Goal: Task Accomplishment & Management: Manage account settings

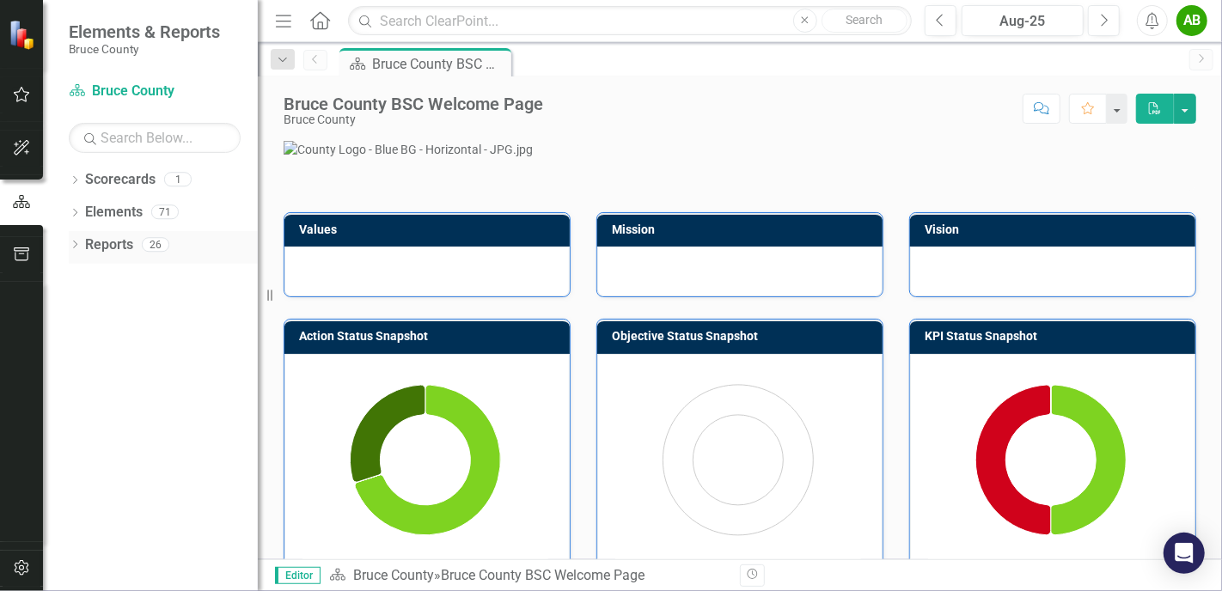
scroll to position [86, 0]
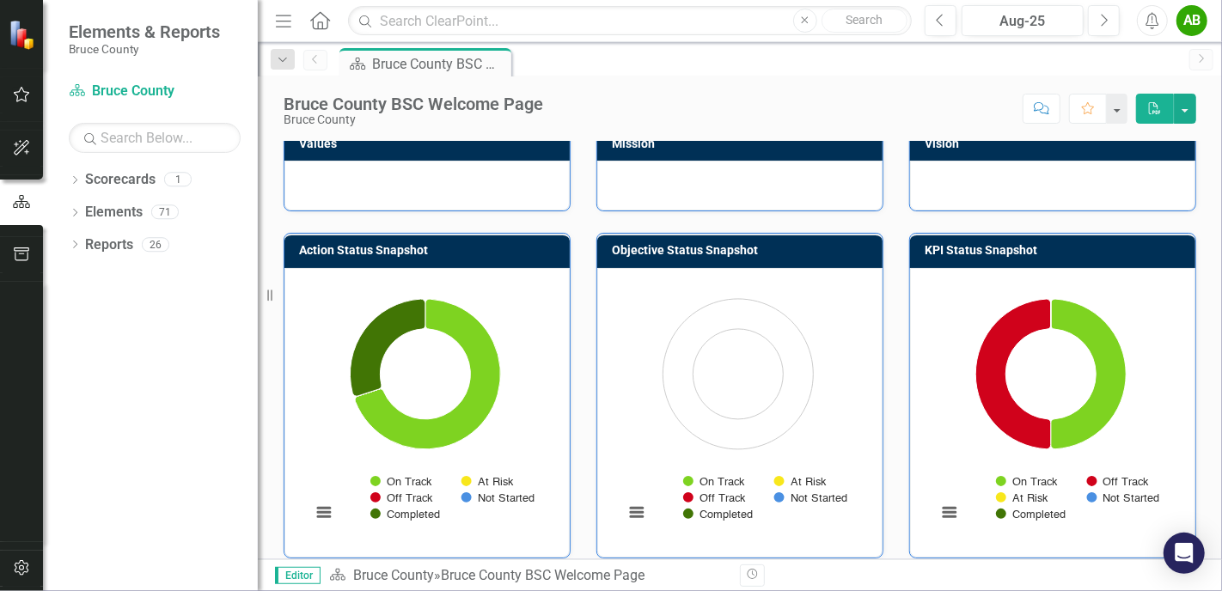
click at [16, 95] on icon "button" at bounding box center [22, 94] width 16 height 15
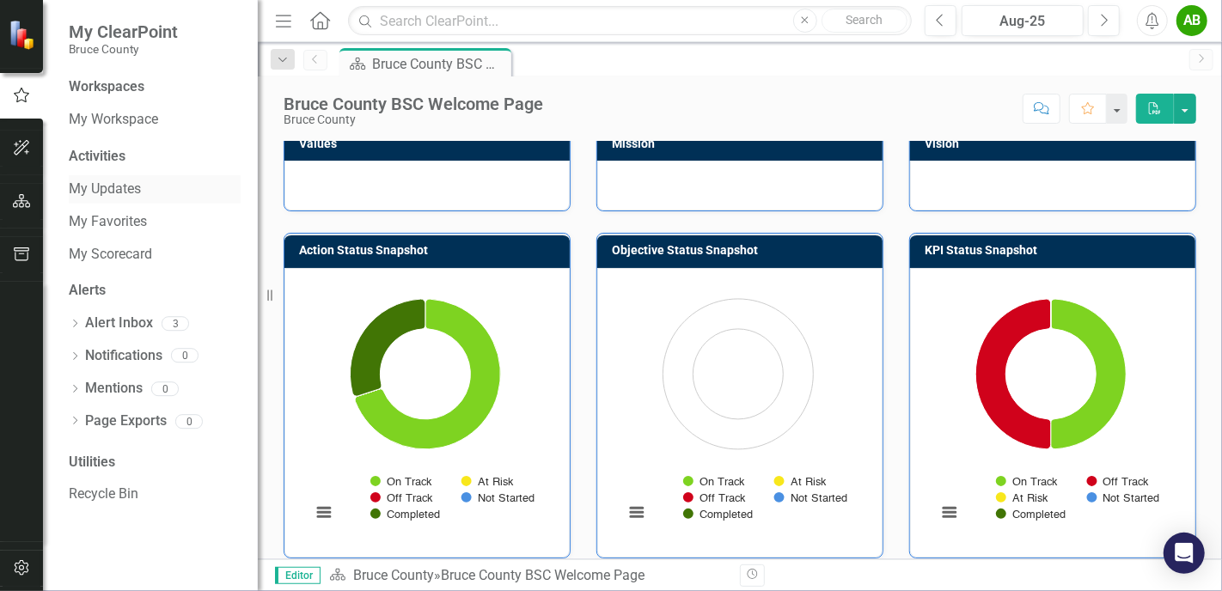
click at [127, 184] on link "My Updates" at bounding box center [155, 190] width 172 height 20
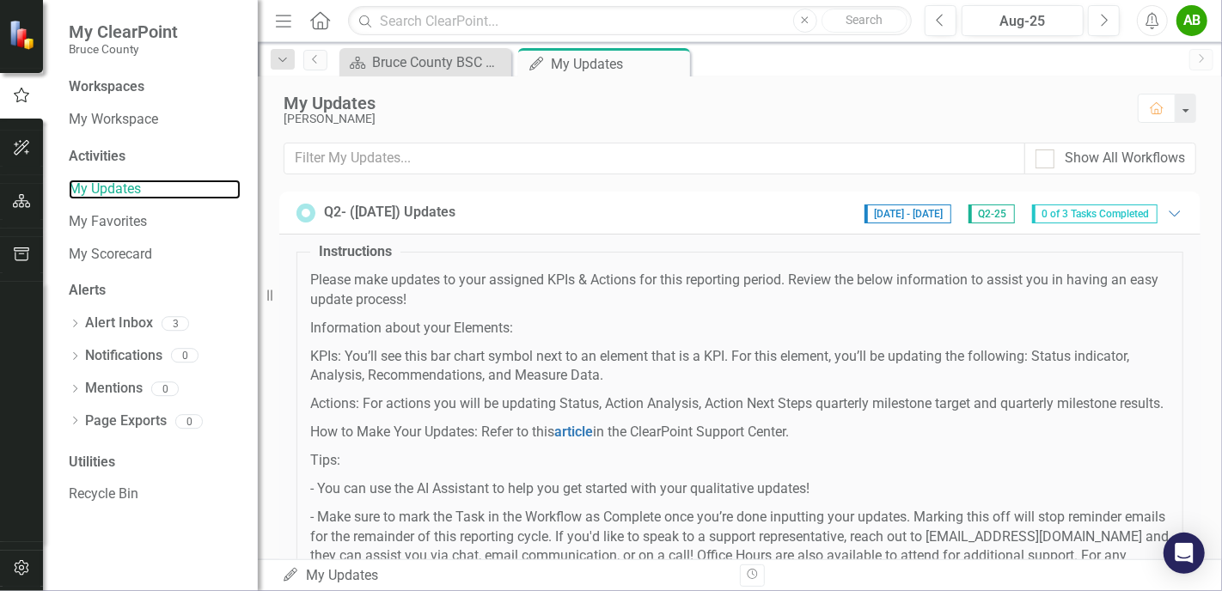
scroll to position [299, 0]
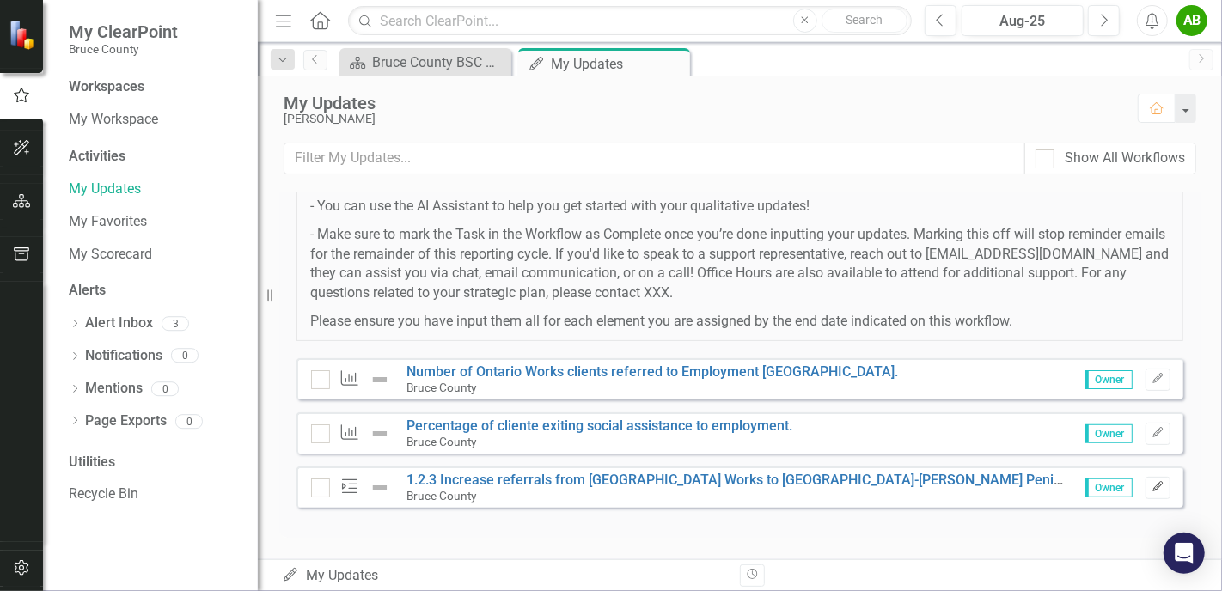
drag, startPoint x: 1140, startPoint y: 491, endPoint x: 1150, endPoint y: 490, distance: 10.3
click at [1152, 491] on icon "Edit" at bounding box center [1158, 487] width 13 height 10
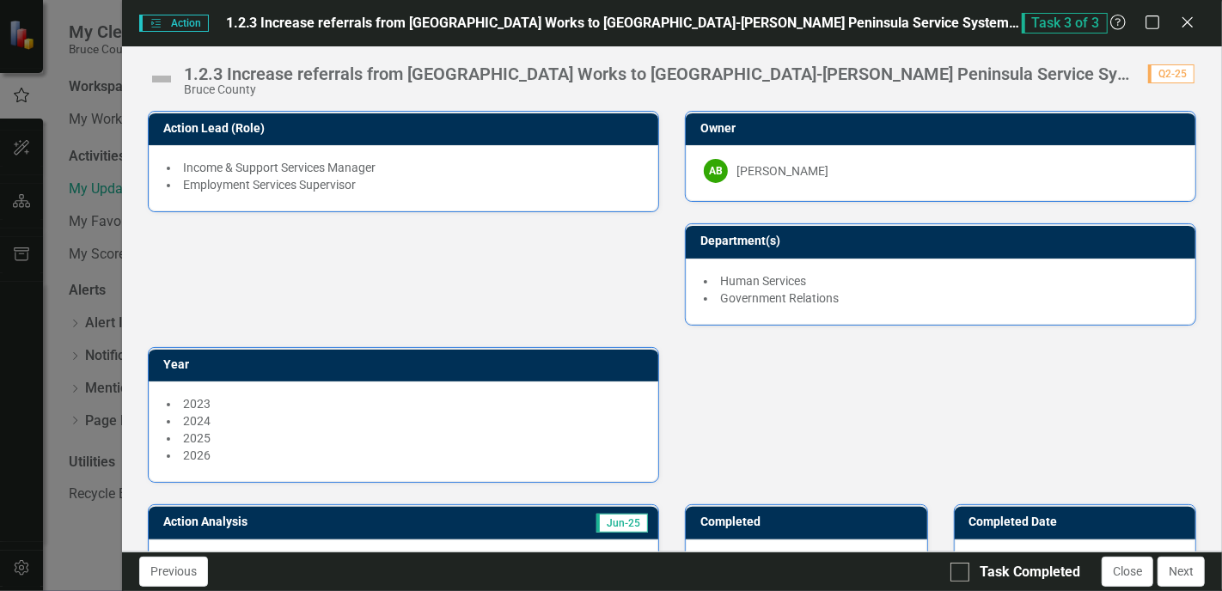
click at [1058, 76] on div "1.2.3 Increase referrals from [GEOGRAPHIC_DATA] Works to [GEOGRAPHIC_DATA]-[PER…" at bounding box center [657, 73] width 947 height 19
click at [1116, 72] on div "1.2.3 Increase referrals from [GEOGRAPHIC_DATA] Works to [GEOGRAPHIC_DATA]-[PER…" at bounding box center [657, 73] width 947 height 19
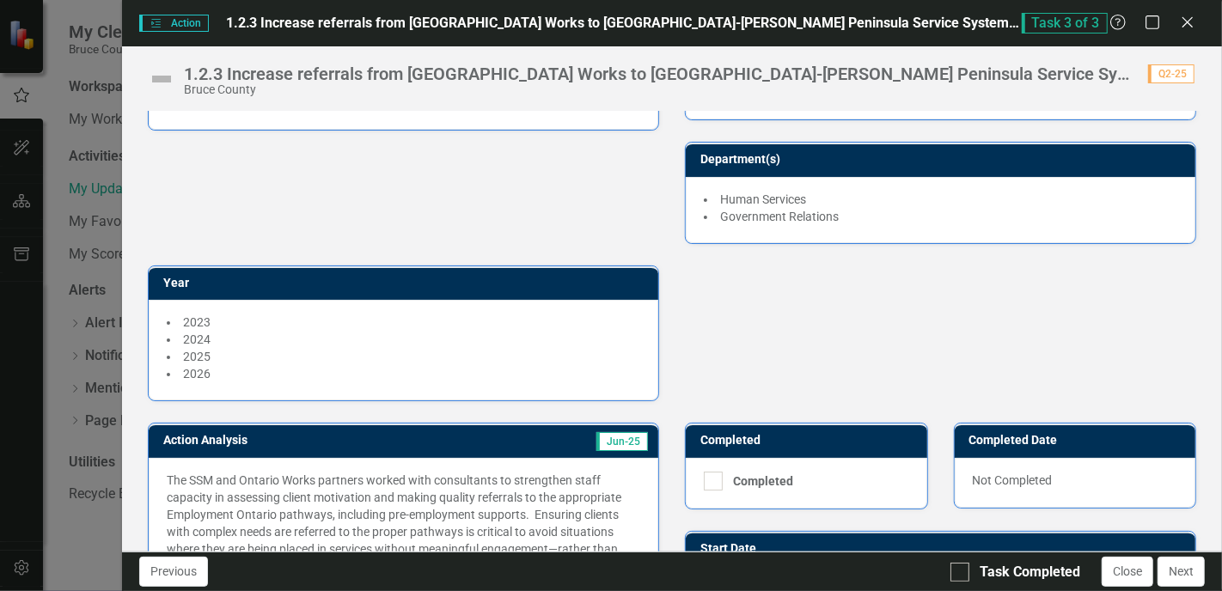
scroll to position [258, 0]
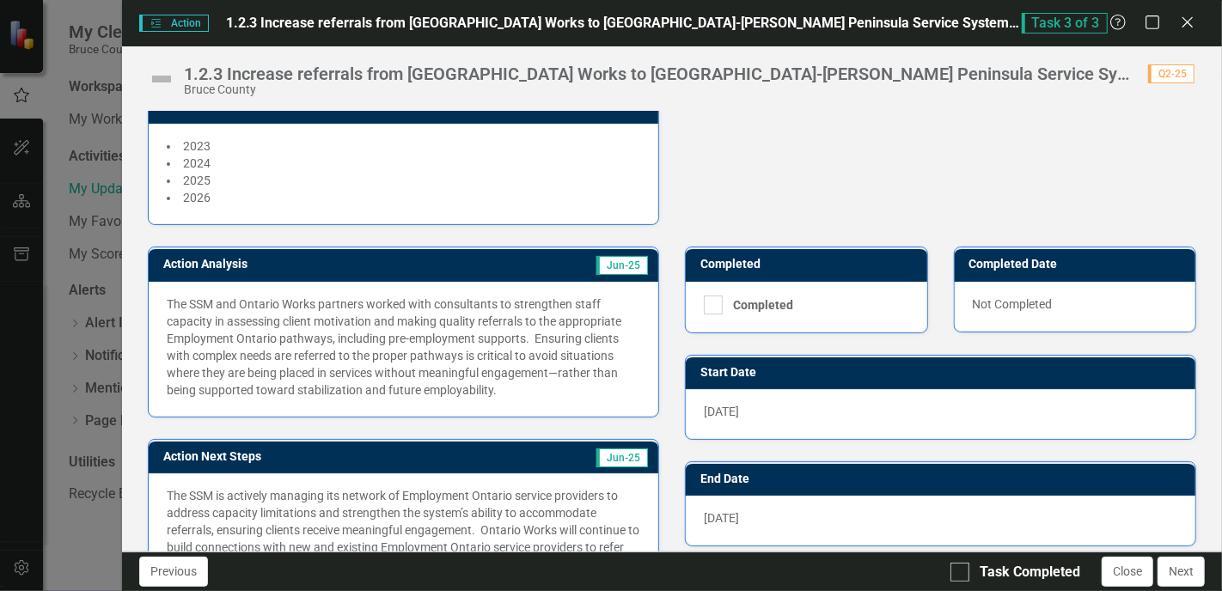
drag, startPoint x: 950, startPoint y: 40, endPoint x: 935, endPoint y: 138, distance: 98.2
click at [936, 138] on div "Action Action 1.2.3 Increase referrals from [GEOGRAPHIC_DATA] Works to [GEOGRAP…" at bounding box center [672, 295] width 1100 height 591
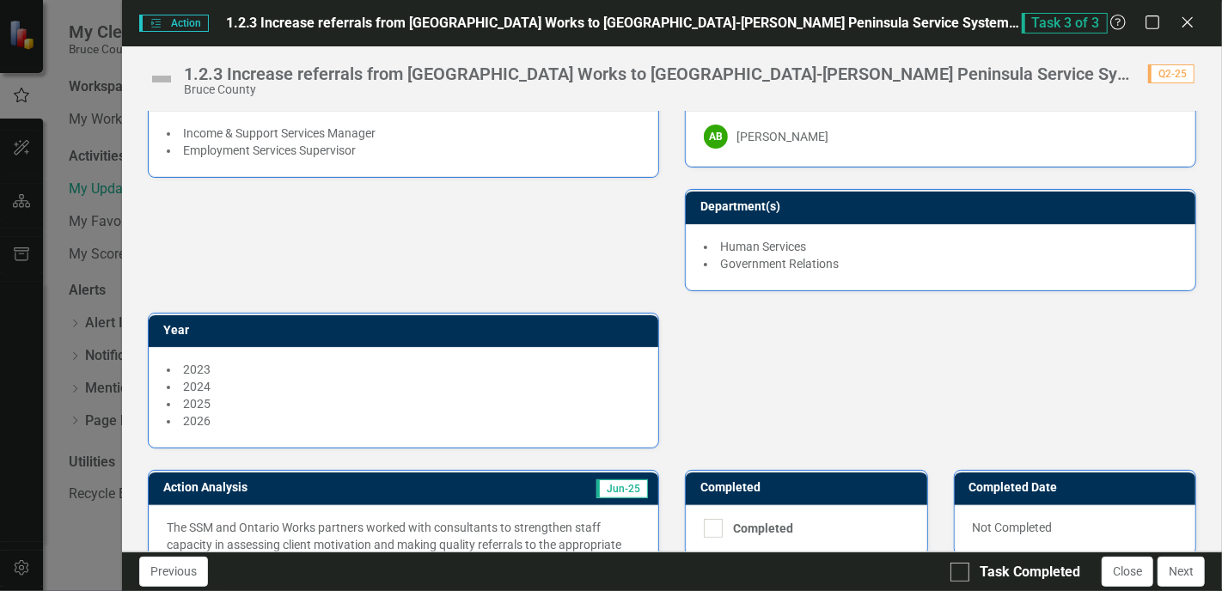
scroll to position [0, 0]
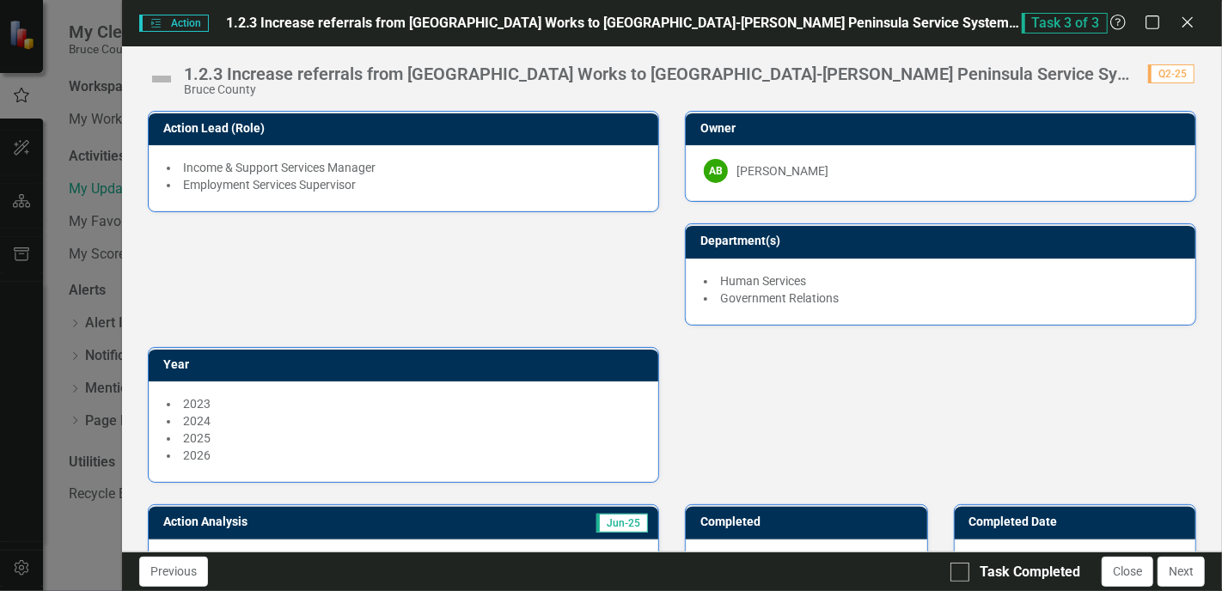
click at [283, 70] on div "1.2.3 Increase referrals from [GEOGRAPHIC_DATA] Works to [GEOGRAPHIC_DATA]-[PER…" at bounding box center [657, 73] width 947 height 19
click at [976, 67] on div "1.2.3 Increase referrals from [GEOGRAPHIC_DATA] Works to [GEOGRAPHIC_DATA]-[PER…" at bounding box center [657, 73] width 947 height 19
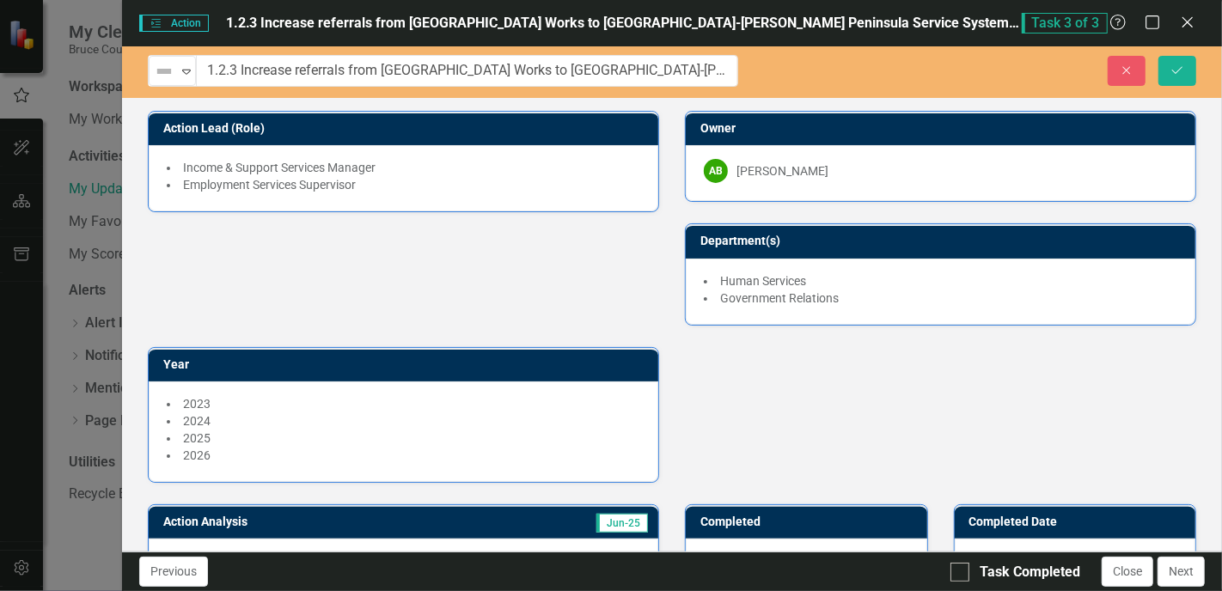
click at [1028, 413] on div "Action Lead (Role) Income & Support Services Manager Employment Services Superv…" at bounding box center [672, 286] width 1074 height 394
click at [1127, 76] on button "Close" at bounding box center [1127, 71] width 38 height 30
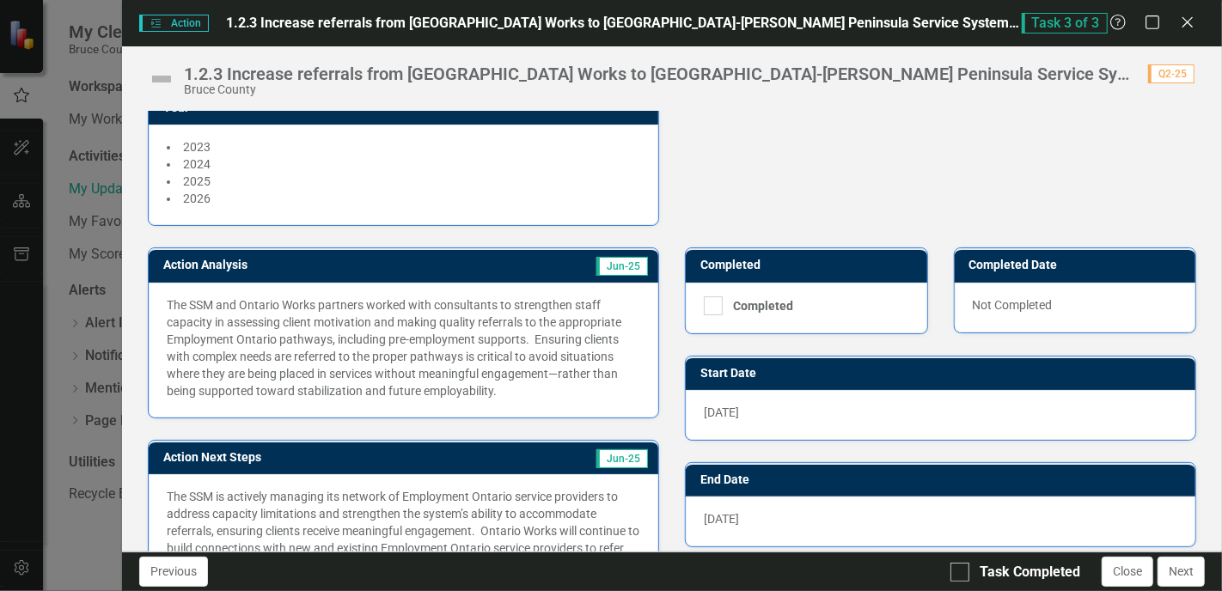
scroll to position [125, 0]
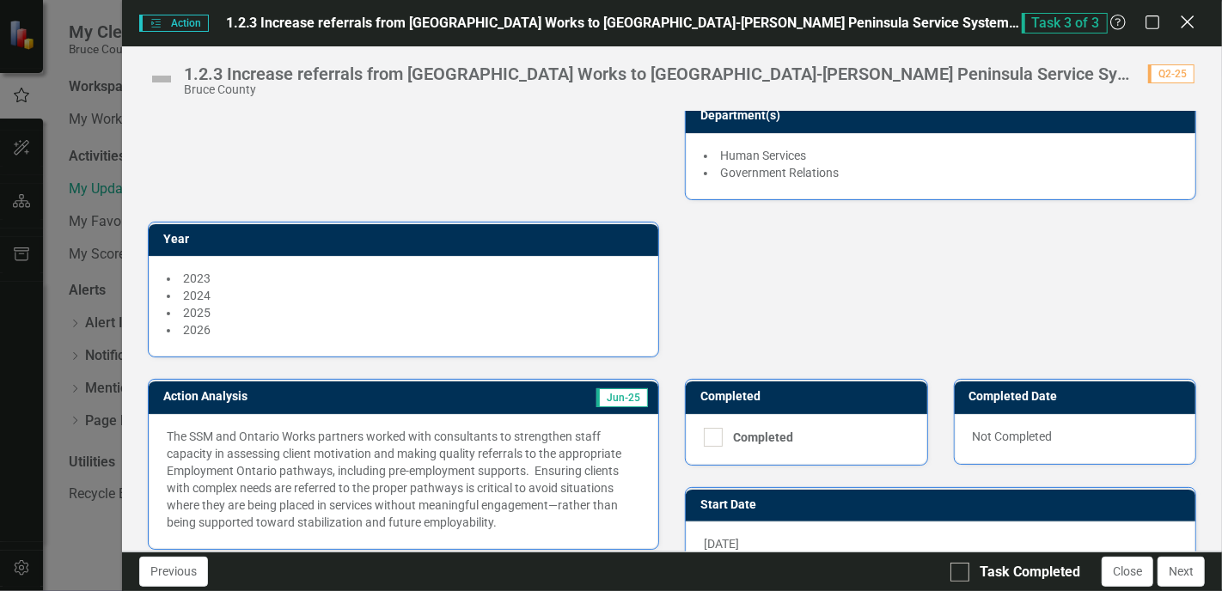
click at [1185, 14] on icon "Close" at bounding box center [1187, 22] width 21 height 16
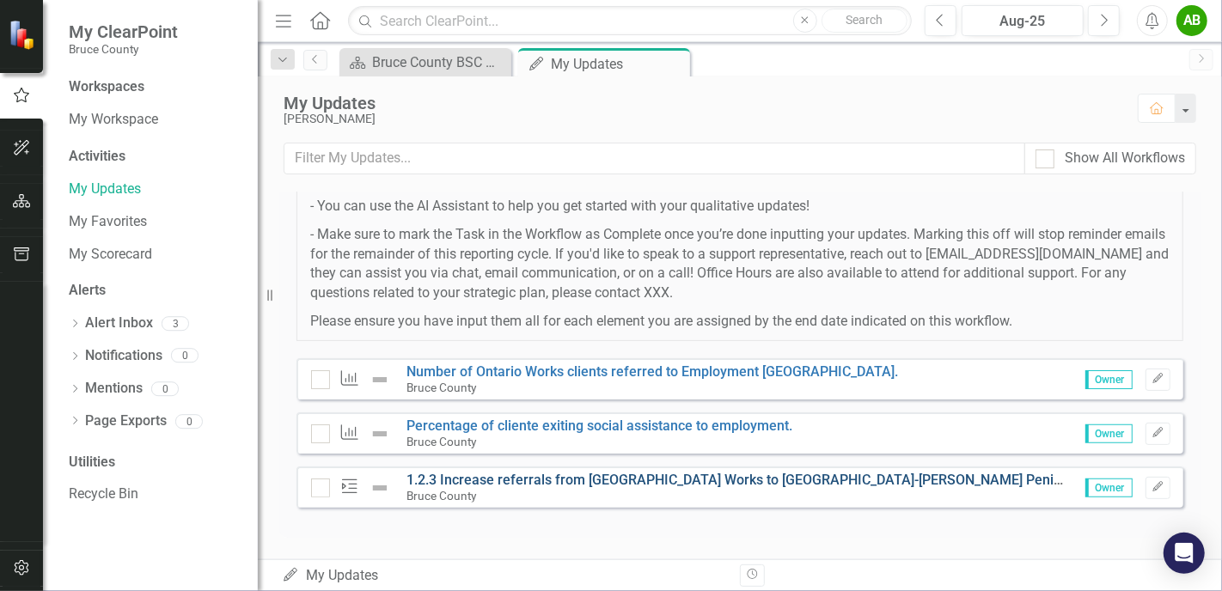
click at [1006, 480] on link "1.2.3 Increase referrals from [GEOGRAPHIC_DATA] Works to [GEOGRAPHIC_DATA]-[PER…" at bounding box center [1043, 480] width 1272 height 16
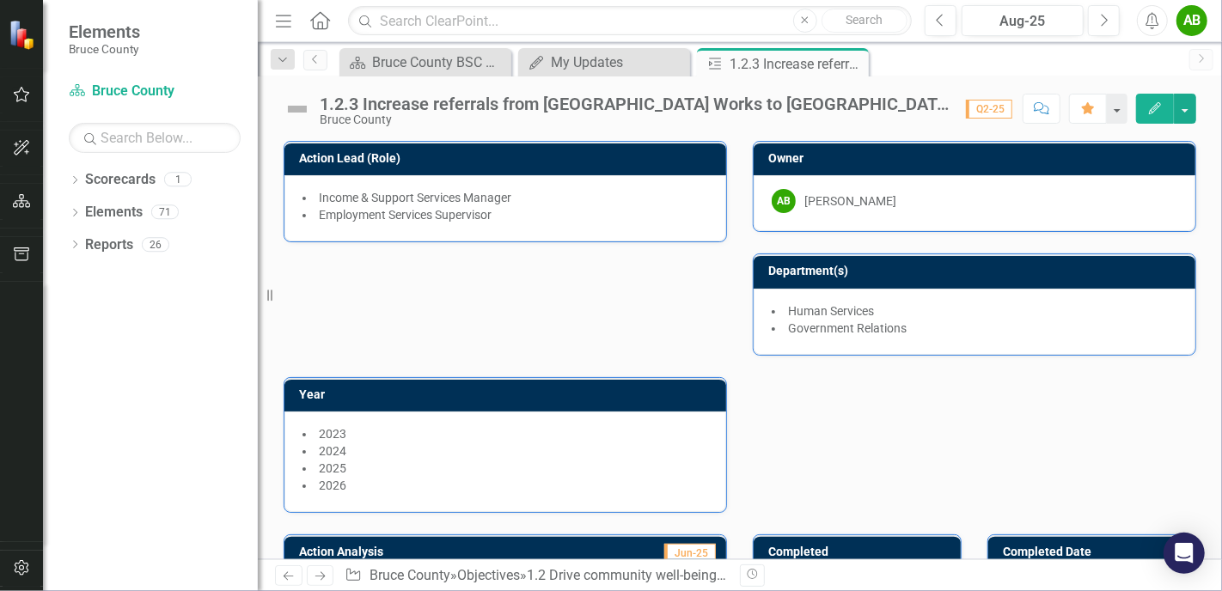
click at [935, 108] on div "1.2.3 Increase referrals from [GEOGRAPHIC_DATA] Works to [GEOGRAPHIC_DATA]-[PER…" at bounding box center [634, 104] width 629 height 19
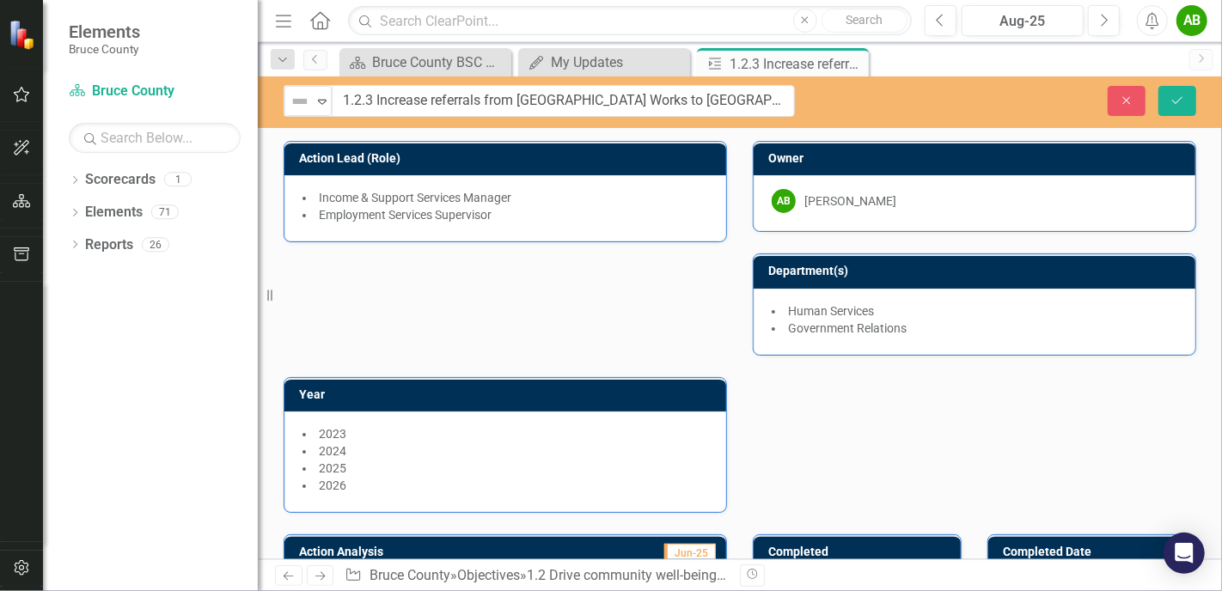
drag, startPoint x: 869, startPoint y: 105, endPoint x: 849, endPoint y: 131, distance: 32.5
click at [1122, 99] on icon "Close" at bounding box center [1126, 101] width 15 height 12
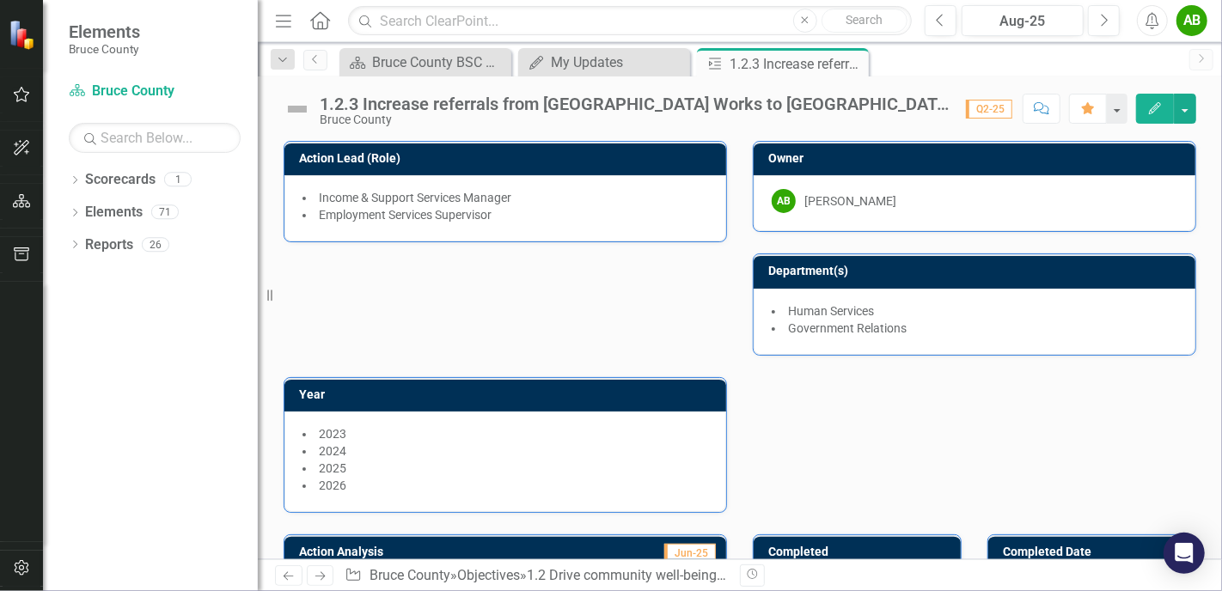
drag, startPoint x: 914, startPoint y: 101, endPoint x: 791, endPoint y: 120, distance: 124.4
click at [791, 120] on div "Bruce County" at bounding box center [634, 119] width 629 height 13
click at [375, 108] on div "1.2.3 Increase referrals from [GEOGRAPHIC_DATA] Works to [GEOGRAPHIC_DATA]-[PER…" at bounding box center [634, 104] width 629 height 19
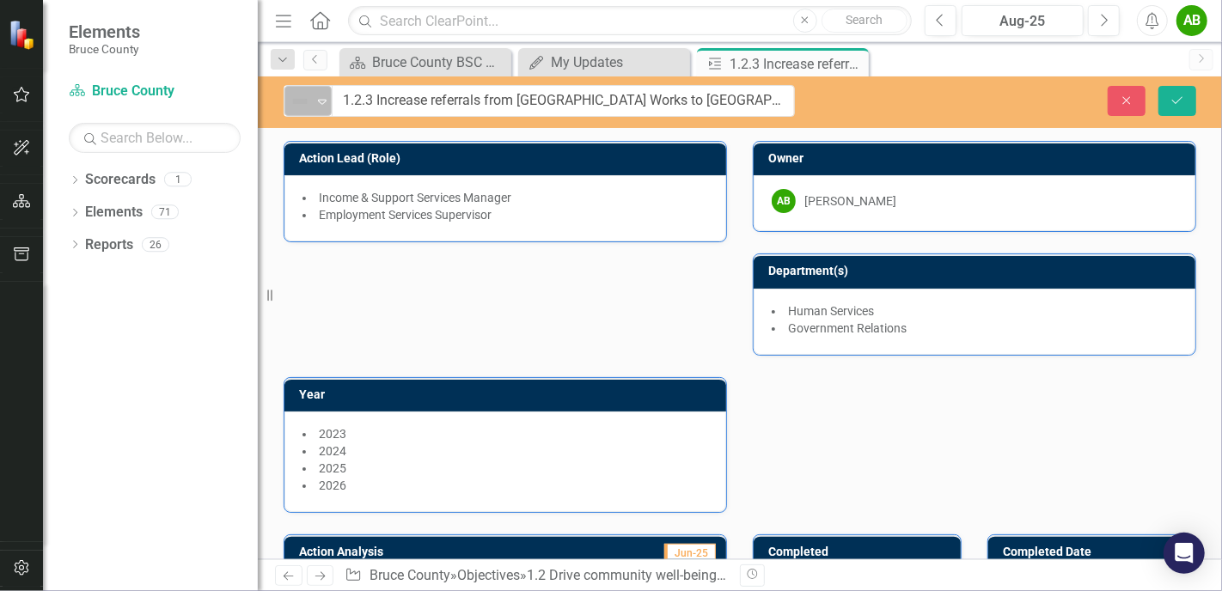
click at [302, 105] on img at bounding box center [300, 101] width 21 height 21
